Goal: Obtain resource: Obtain resource

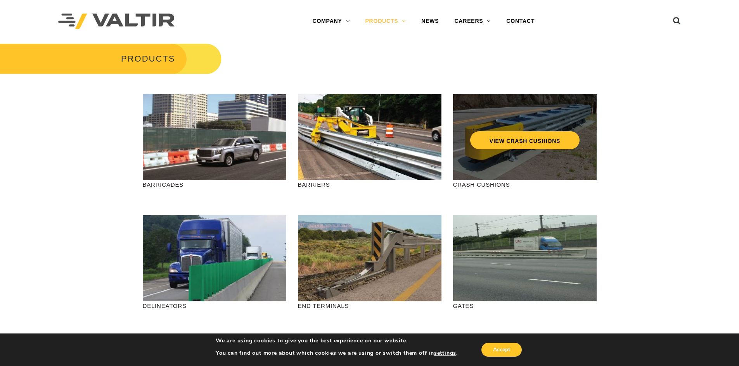
click at [514, 152] on div "VIEW CRASH CUSHIONS" at bounding box center [524, 137] width 143 height 86
click at [513, 142] on link "VIEW CRASH CUSHIONS" at bounding box center [524, 140] width 109 height 18
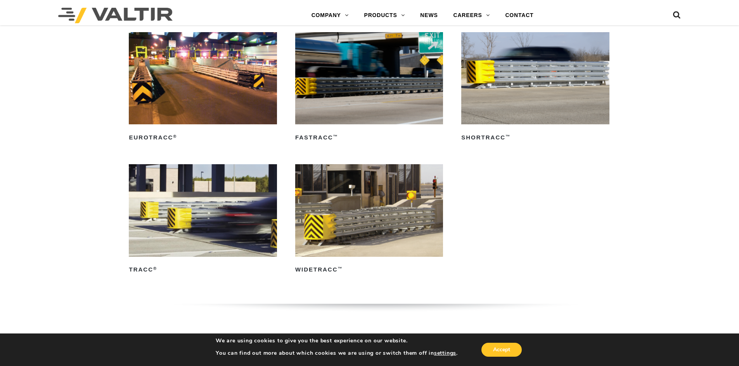
scroll to position [1357, 0]
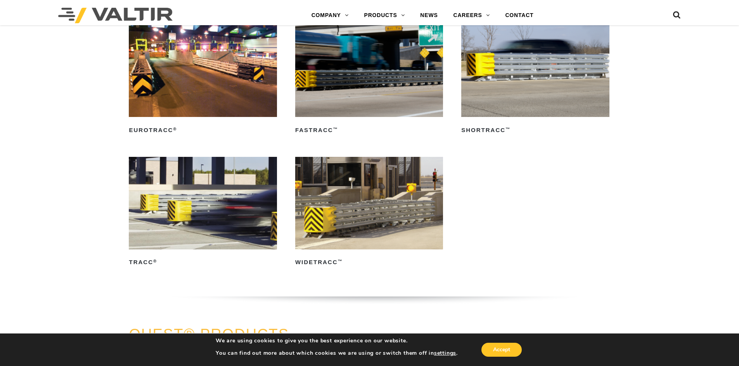
click at [186, 206] on img at bounding box center [203, 203] width 148 height 92
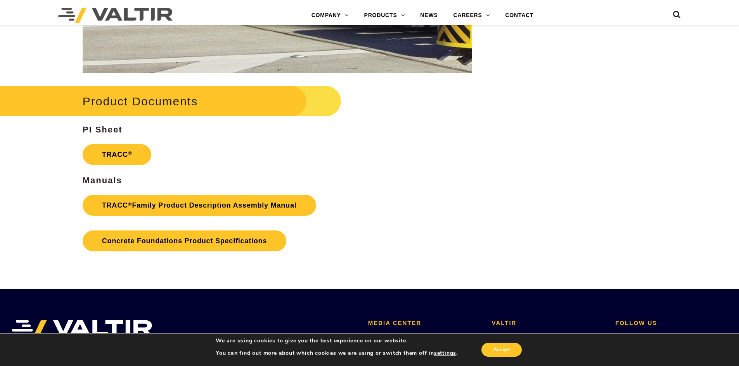
scroll to position [1202, 0]
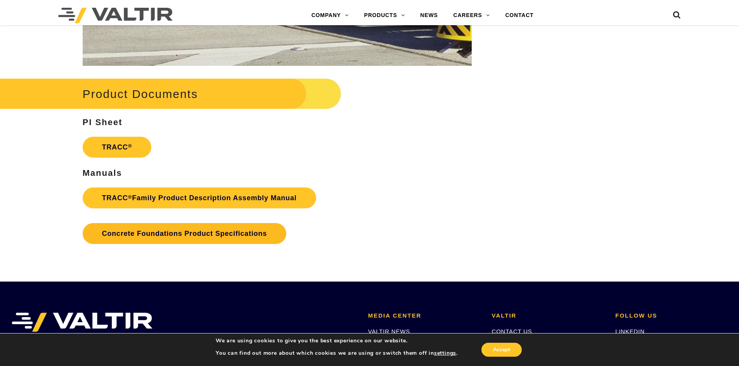
click at [200, 232] on link "Concrete Foundations Product Specifications" at bounding box center [185, 233] width 204 height 21
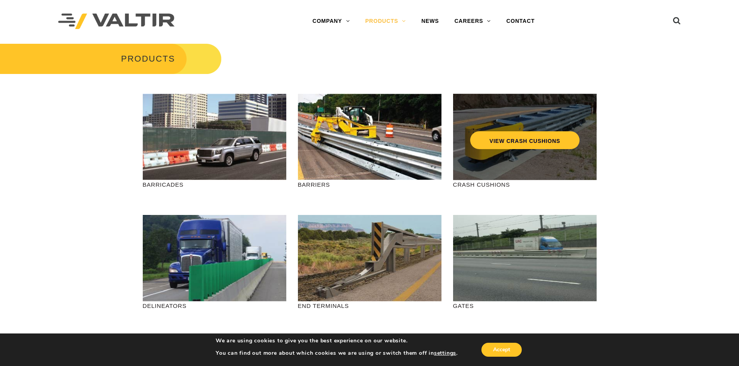
click at [494, 159] on div "VIEW CRASH CUSHIONS" at bounding box center [524, 137] width 143 height 86
click at [496, 142] on link "VIEW CRASH CUSHIONS" at bounding box center [524, 140] width 109 height 18
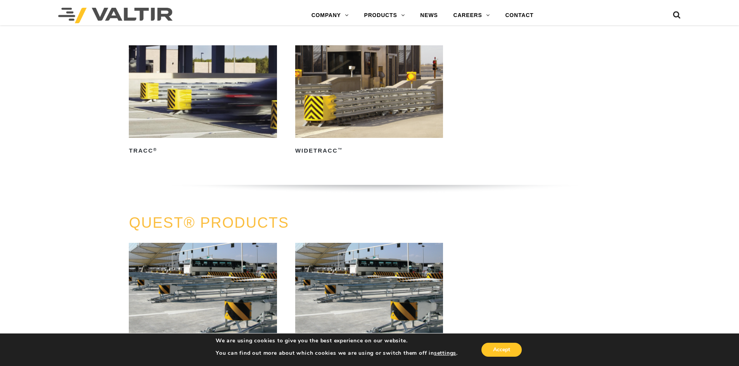
scroll to position [1474, 0]
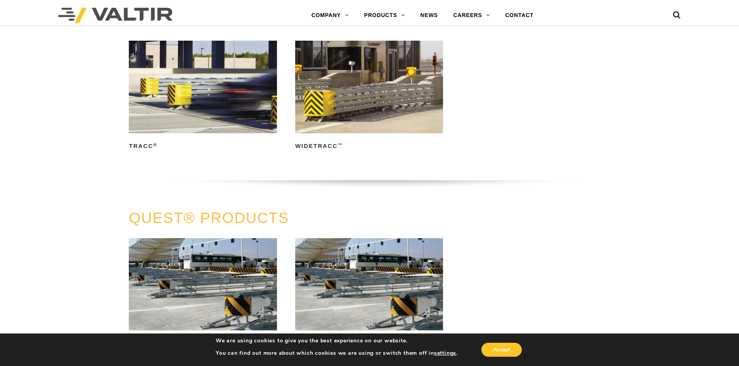
click at [185, 98] on img at bounding box center [203, 87] width 148 height 92
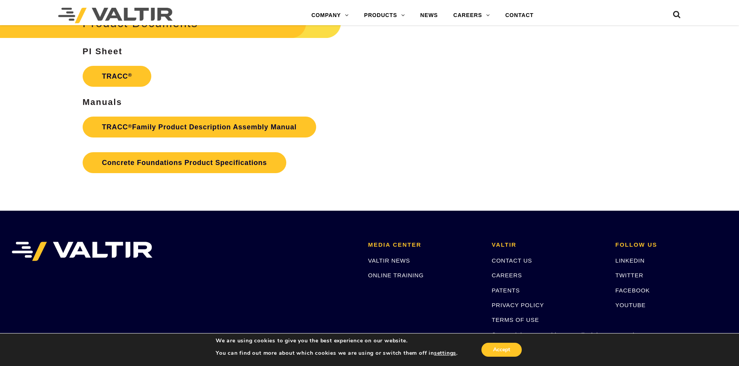
scroll to position [1280, 0]
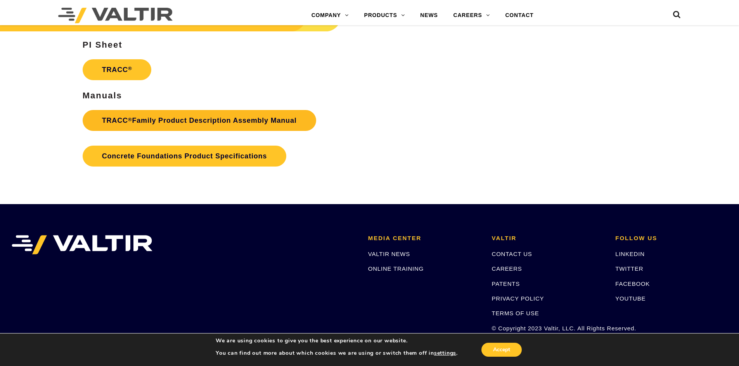
click at [212, 121] on link "TRACC ® Family Product Description Assembly Manual" at bounding box center [199, 120] width 233 height 21
